Goal: Navigation & Orientation: Find specific page/section

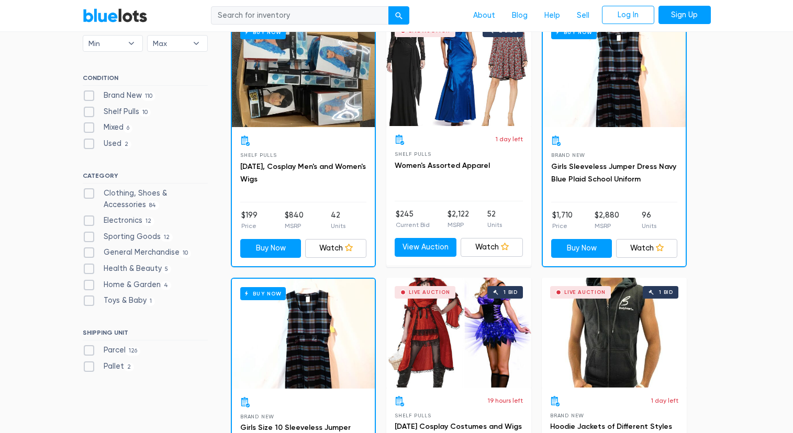
scroll to position [337, 0]
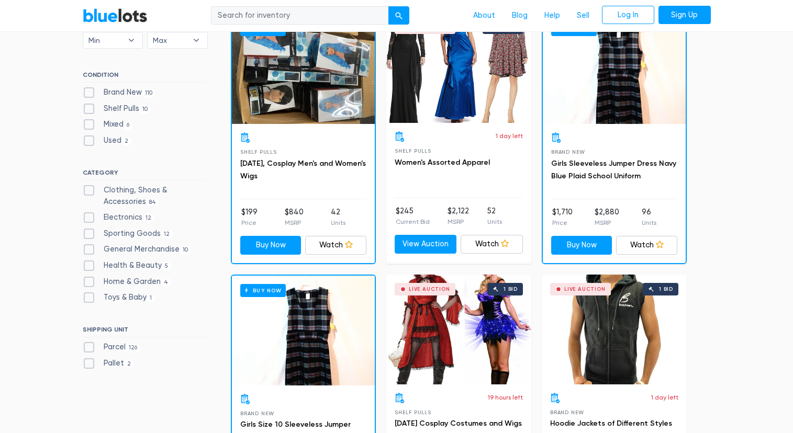
click at [136, 231] on label "Sporting Goods 12" at bounding box center [128, 234] width 91 height 12
click at [89, 231] on Goods"] "Sporting Goods 12" at bounding box center [86, 231] width 7 height 7
checkbox Goods"] "true"
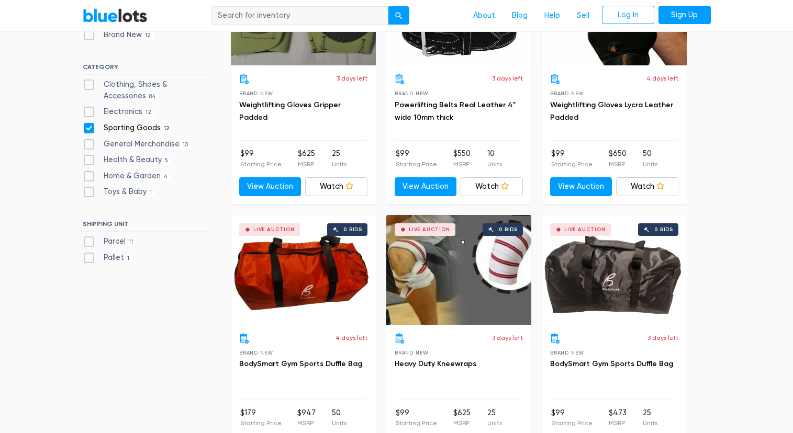
scroll to position [330, 0]
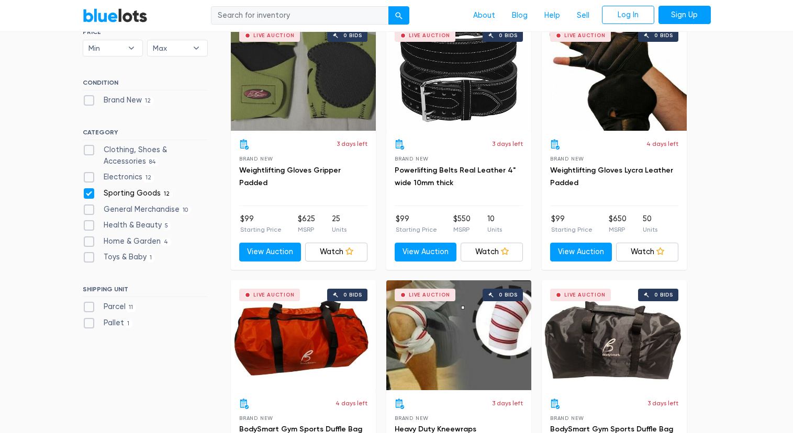
click at [115, 191] on label "Sporting Goods 12" at bounding box center [128, 194] width 91 height 12
click at [89, 191] on Goods"] "Sporting Goods 12" at bounding box center [86, 191] width 7 height 7
checkbox Goods"] "false"
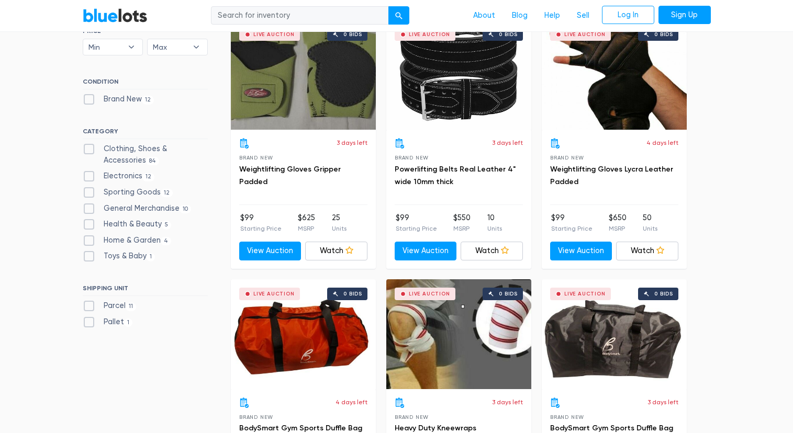
scroll to position [334, 0]
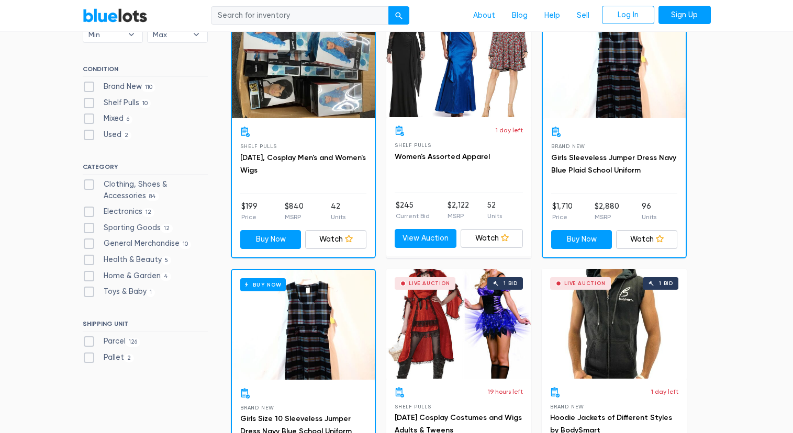
scroll to position [344, 0]
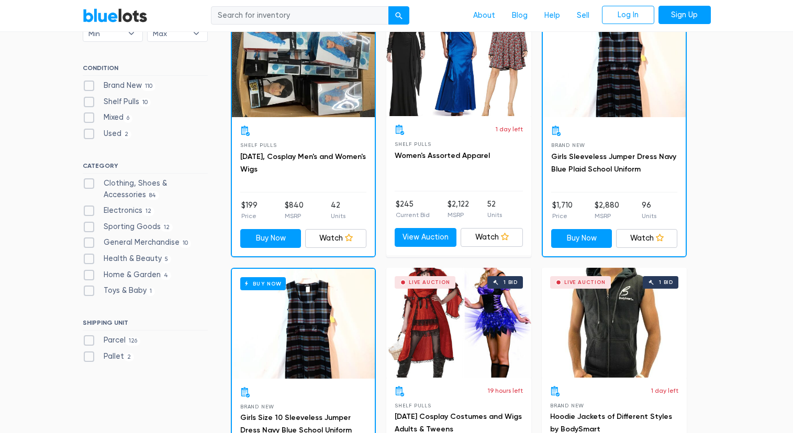
click at [140, 210] on label "Electronics 12" at bounding box center [119, 211] width 72 height 12
click at [89, 210] on input "Electronics 12" at bounding box center [86, 208] width 7 height 7
checkbox input "true"
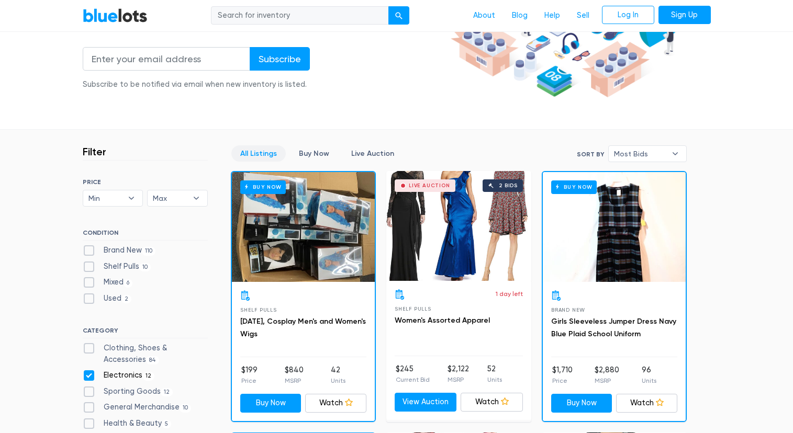
scroll to position [0, 0]
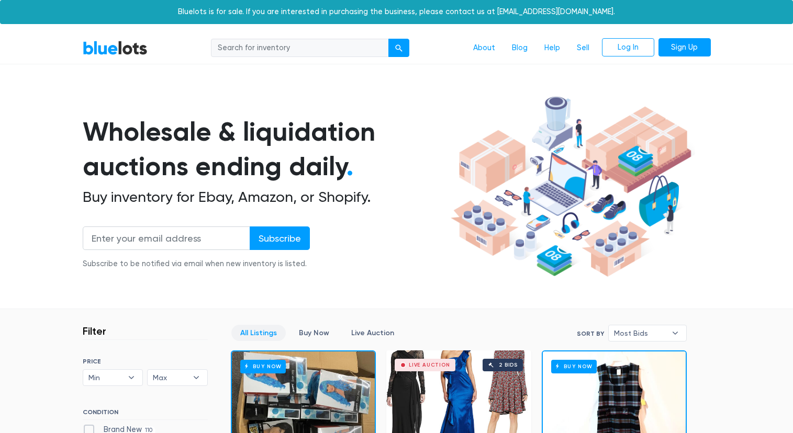
click at [128, 47] on link "BlueLots" at bounding box center [115, 47] width 65 height 15
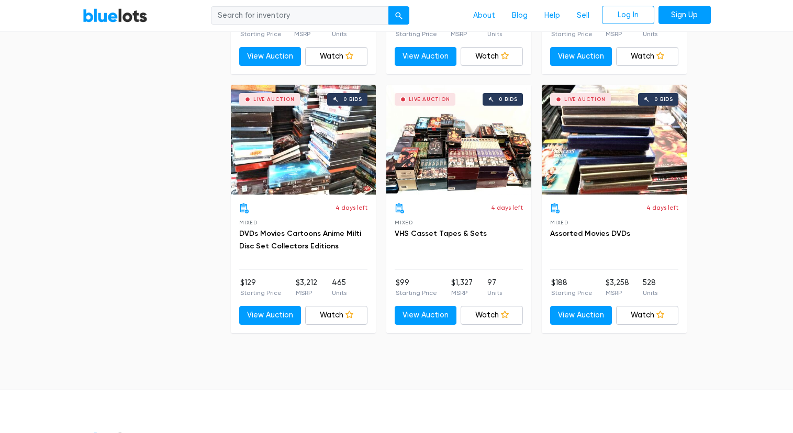
scroll to position [1434, 0]
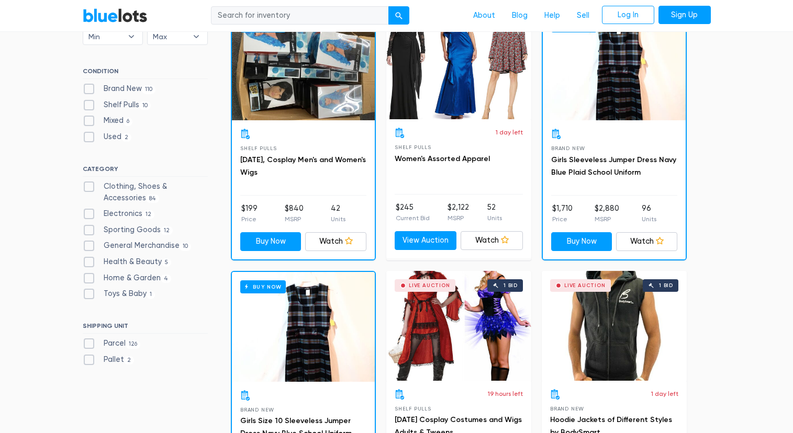
scroll to position [340, 0]
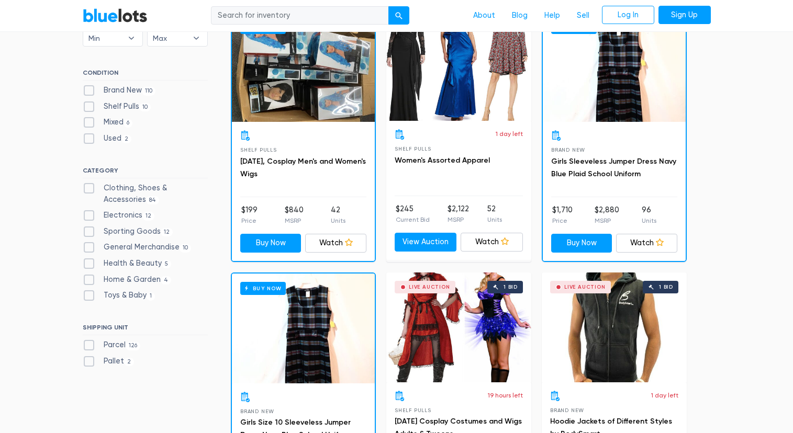
click at [118, 89] on label "Brand New 110" at bounding box center [119, 91] width 73 height 12
click at [89, 89] on New"] "Brand New 110" at bounding box center [86, 88] width 7 height 7
checkbox New"] "true"
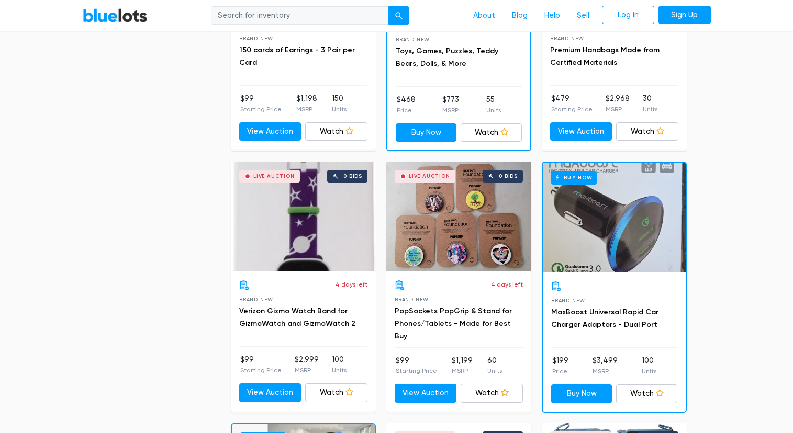
scroll to position [1349, 0]
